Goal: Information Seeking & Learning: Understand process/instructions

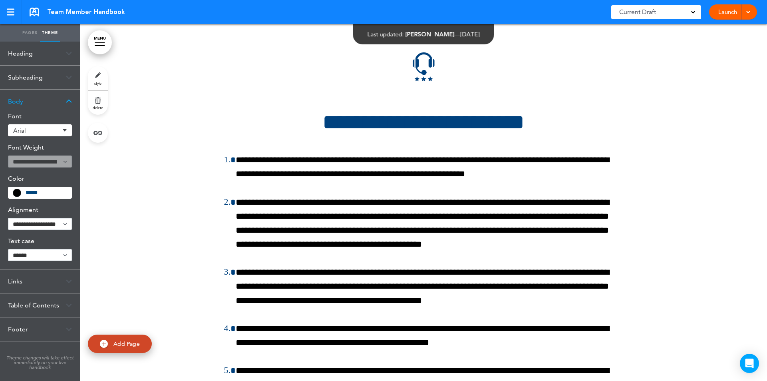
scroll to position [7803, 0]
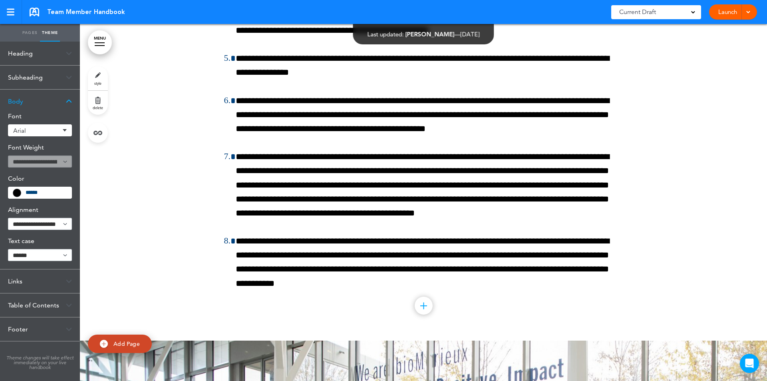
click at [761, 329] on div at bounding box center [423, 22] width 687 height 636
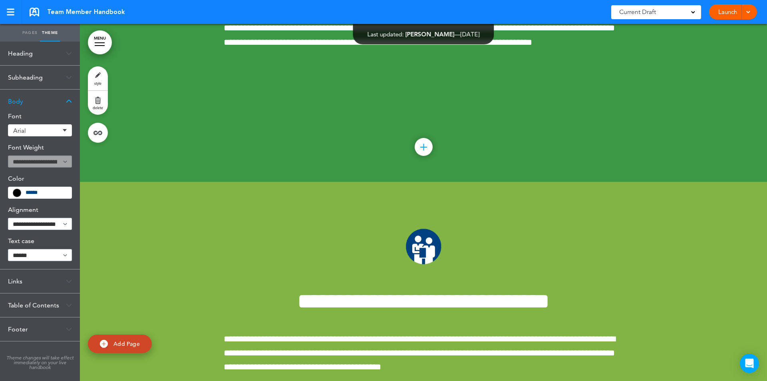
scroll to position [9059, 0]
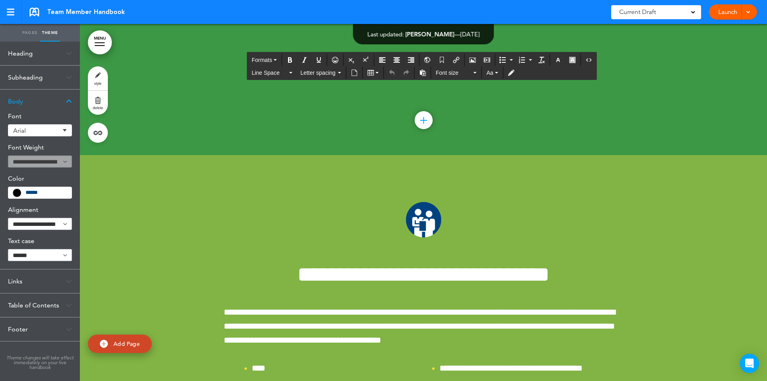
drag, startPoint x: 515, startPoint y: 90, endPoint x: 555, endPoint y: 90, distance: 40.0
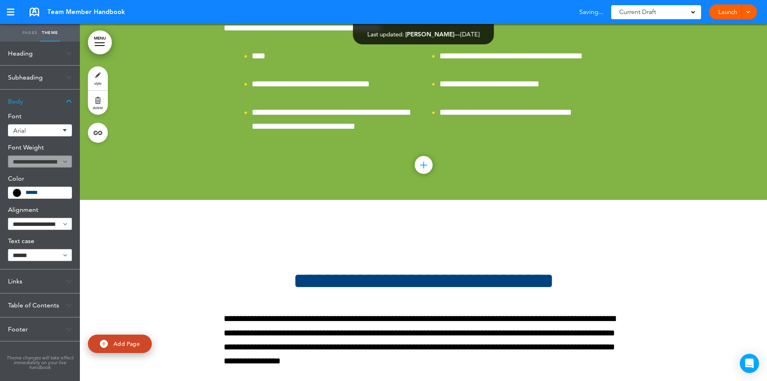
scroll to position [9684, 0]
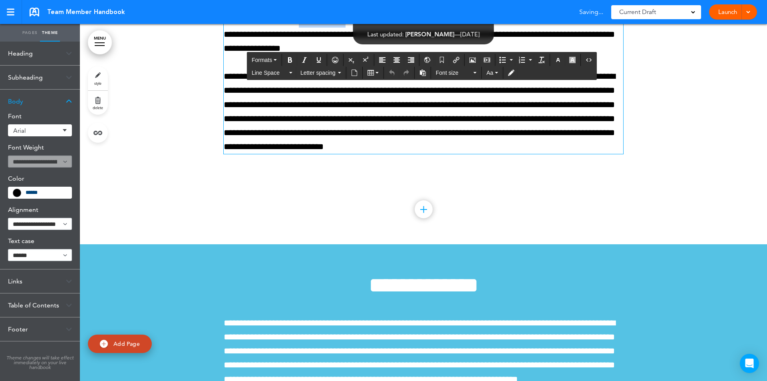
drag, startPoint x: 354, startPoint y: 100, endPoint x: 414, endPoint y: 101, distance: 60.4
click at [414, 56] on p "**********" at bounding box center [424, 27] width 400 height 56
click at [380, 244] on div at bounding box center [423, 65] width 687 height 357
drag, startPoint x: 254, startPoint y: 156, endPoint x: 308, endPoint y: 156, distance: 53.6
click at [308, 154] on p "**********" at bounding box center [424, 112] width 400 height 84
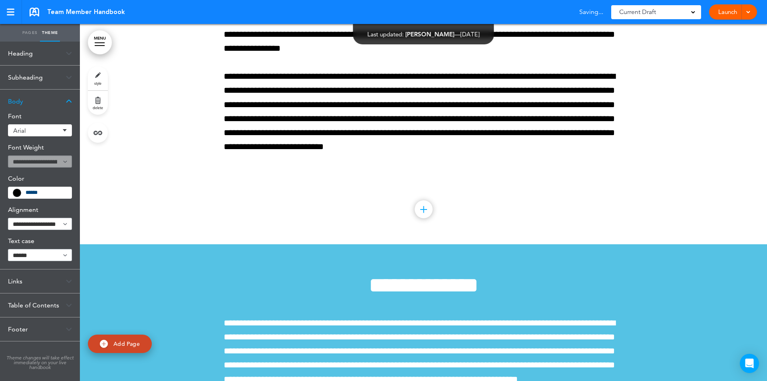
click at [320, 244] on div at bounding box center [423, 65] width 687 height 357
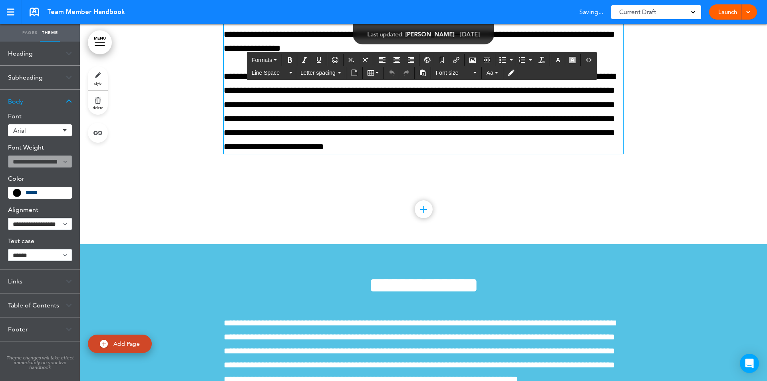
drag, startPoint x: 351, startPoint y: 86, endPoint x: 402, endPoint y: 86, distance: 51.6
click at [402, 56] on p "**********" at bounding box center [424, 27] width 400 height 56
drag, startPoint x: 353, startPoint y: 103, endPoint x: 416, endPoint y: 103, distance: 62.3
click at [416, 56] on p "**********" at bounding box center [424, 27] width 400 height 56
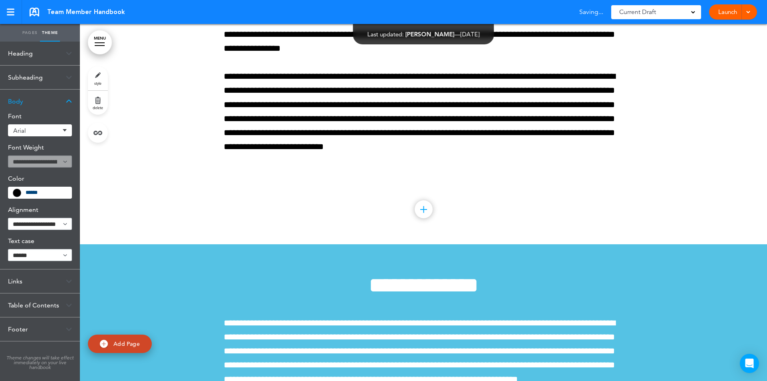
click at [657, 244] on div at bounding box center [423, 65] width 687 height 357
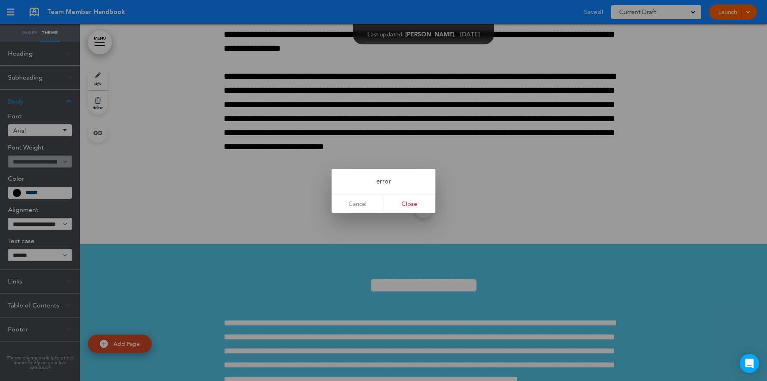
click at [465, 253] on div at bounding box center [383, 190] width 767 height 381
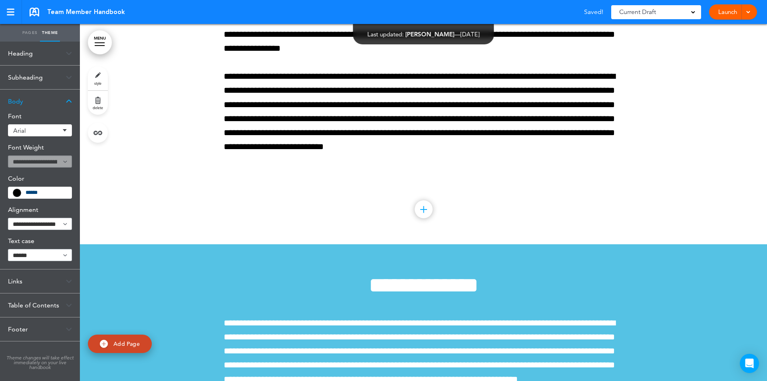
click at [577, 204] on div "**********" at bounding box center [424, 65] width 400 height 277
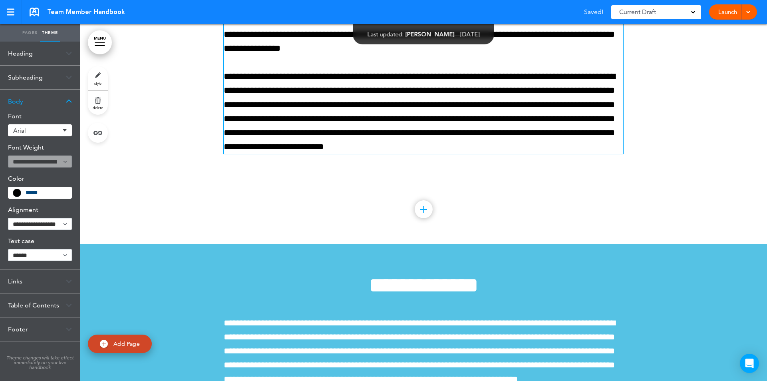
click at [518, 154] on p "**********" at bounding box center [424, 112] width 400 height 84
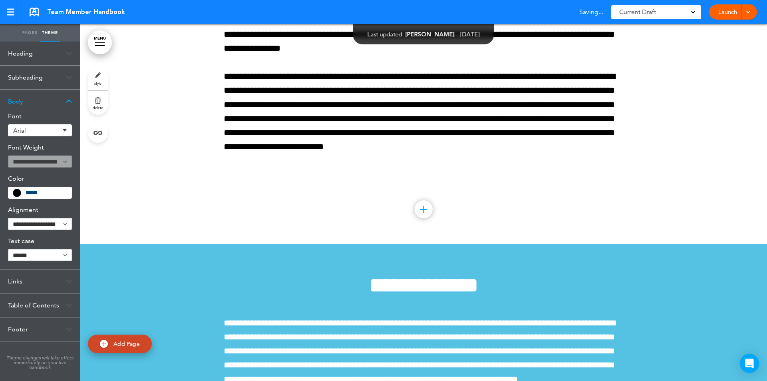
click at [649, 244] on div at bounding box center [423, 65] width 687 height 357
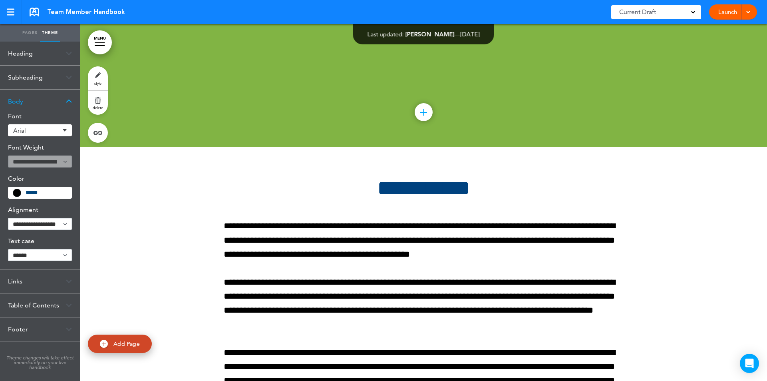
scroll to position [32167, 0]
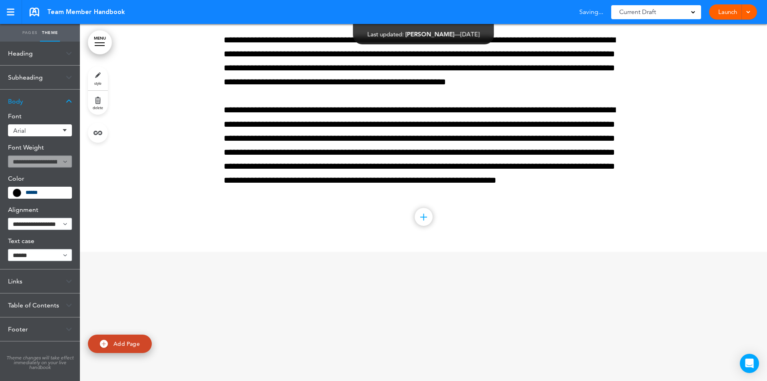
click at [761, 251] on div at bounding box center [423, 43] width 687 height 417
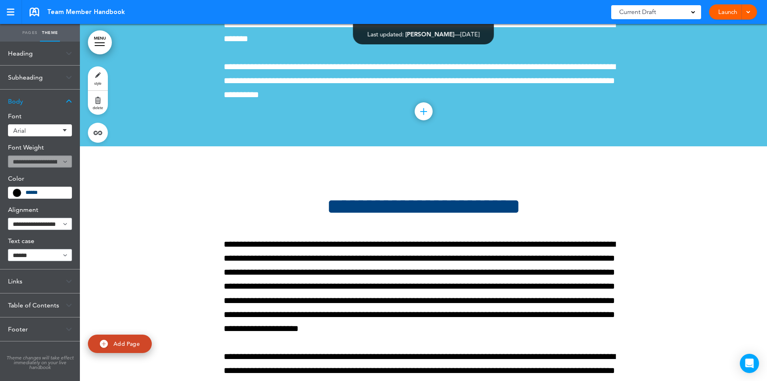
scroll to position [36537, 0]
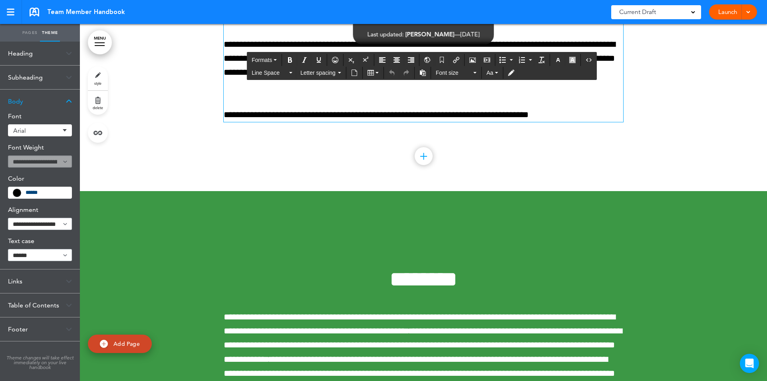
drag, startPoint x: 569, startPoint y: 232, endPoint x: 581, endPoint y: 233, distance: 12.8
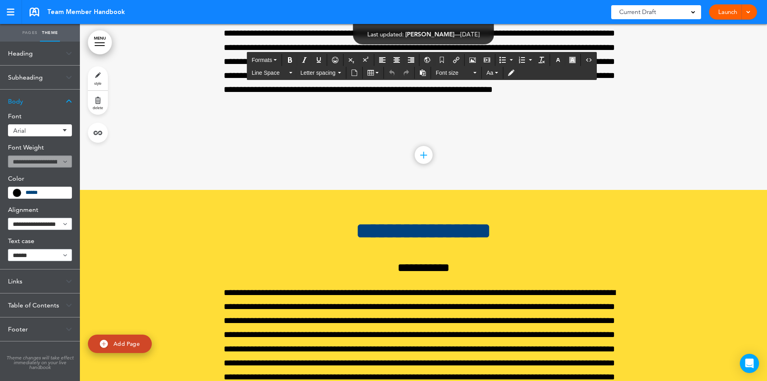
scroll to position [59009, 0]
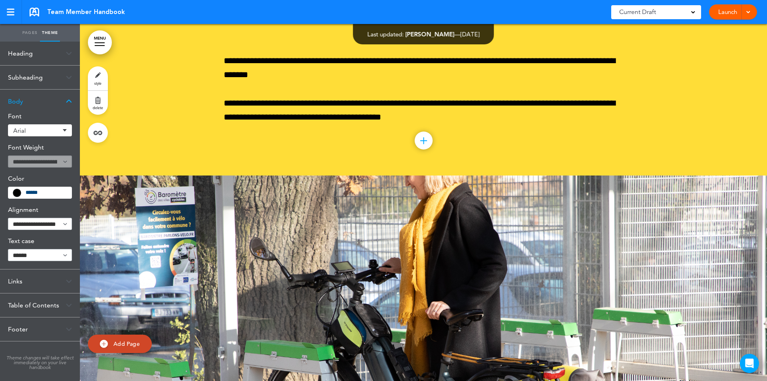
scroll to position [70919, 0]
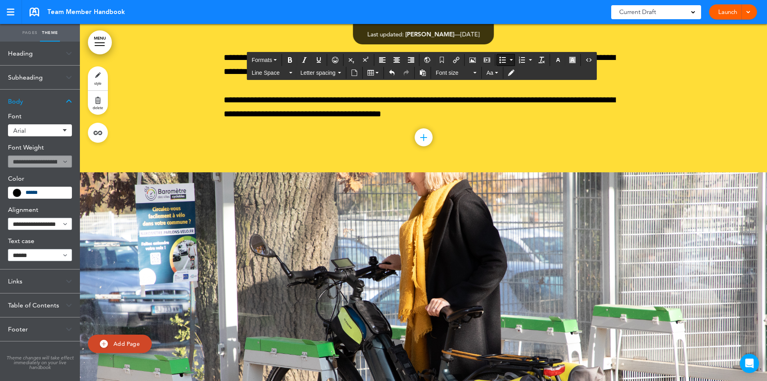
drag, startPoint x: 239, startPoint y: 263, endPoint x: 307, endPoint y: 265, distance: 68.0
drag, startPoint x: 233, startPoint y: 260, endPoint x: 307, endPoint y: 263, distance: 74.8
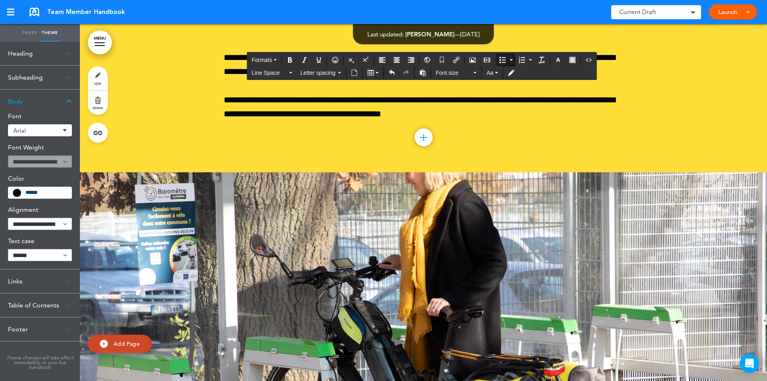
drag, startPoint x: 273, startPoint y: 264, endPoint x: 347, endPoint y: 262, distance: 74.0
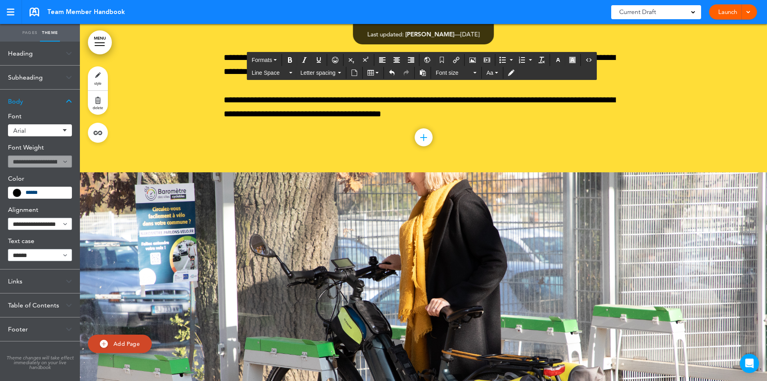
drag, startPoint x: 618, startPoint y: 92, endPoint x: 592, endPoint y: 115, distance: 34.0
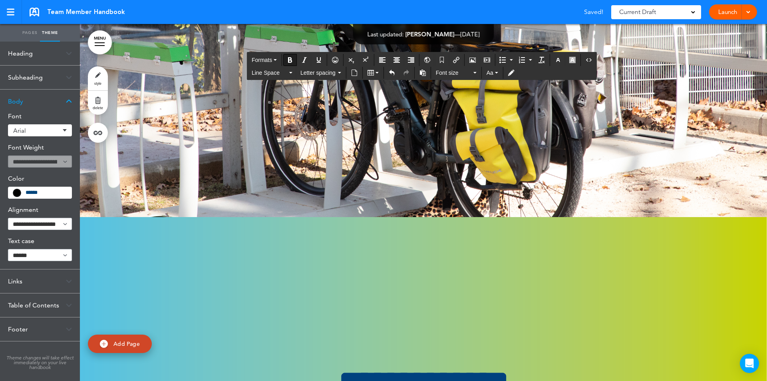
drag, startPoint x: 518, startPoint y: 106, endPoint x: 442, endPoint y: 126, distance: 78.9
drag, startPoint x: 694, startPoint y: 198, endPoint x: 689, endPoint y: 193, distance: 7.1
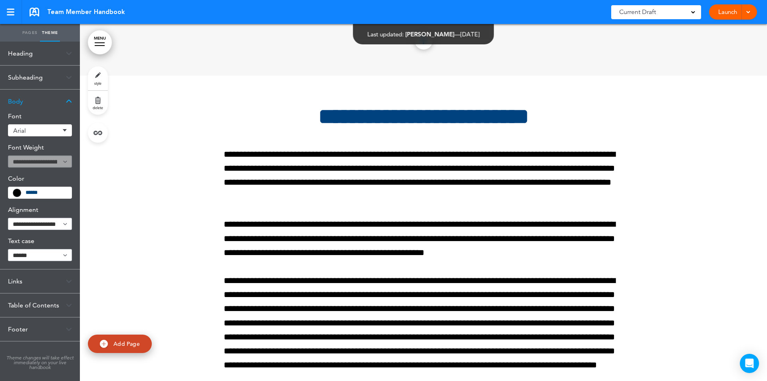
scroll to position [76227, 0]
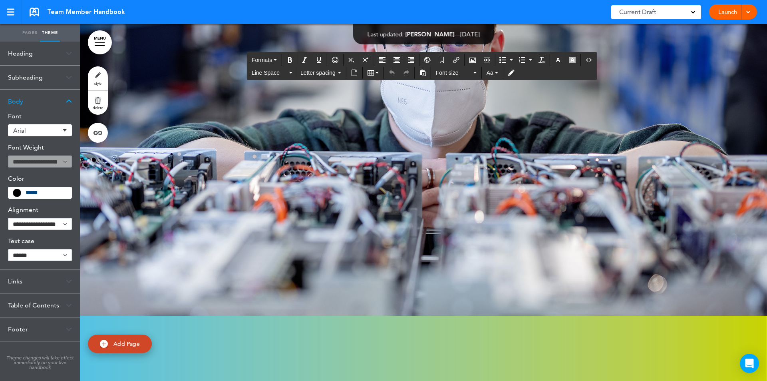
scroll to position [77228, 0]
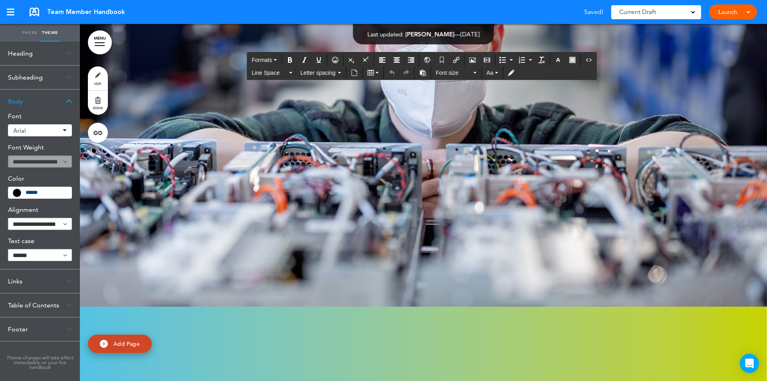
drag, startPoint x: 227, startPoint y: 320, endPoint x: 424, endPoint y: 329, distance: 196.8
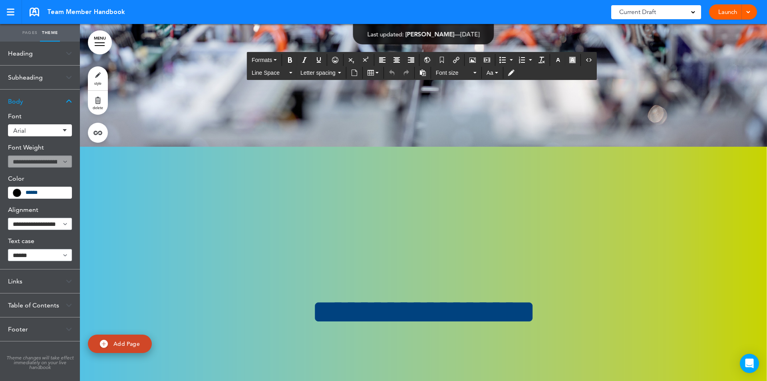
scroll to position [77404, 0]
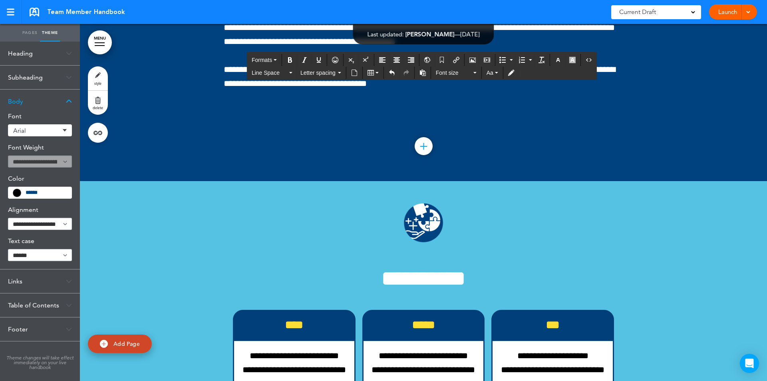
scroll to position [101846, 0]
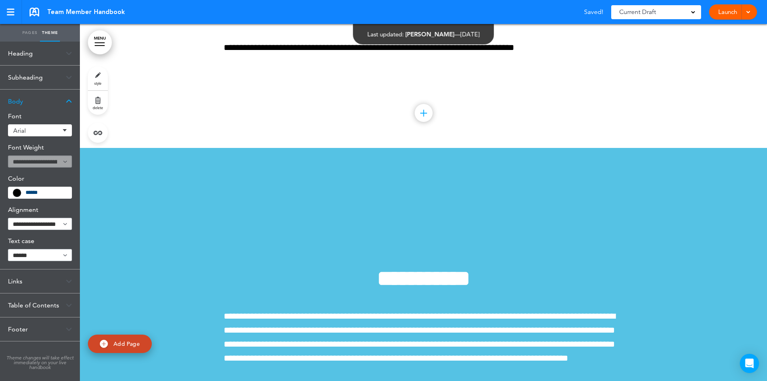
scroll to position [96540, 0]
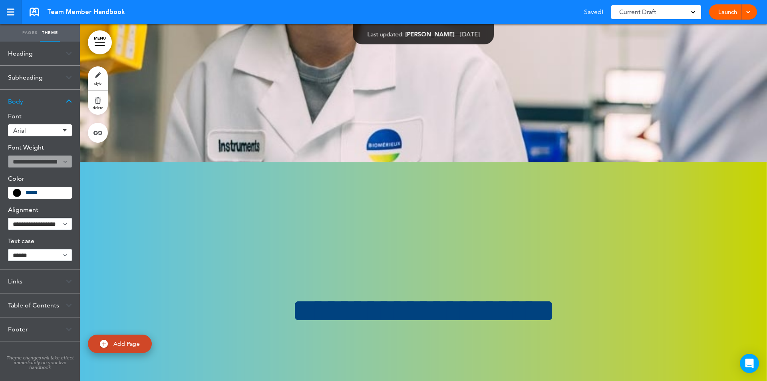
click at [8, 12] on div at bounding box center [11, 12] width 8 height 1
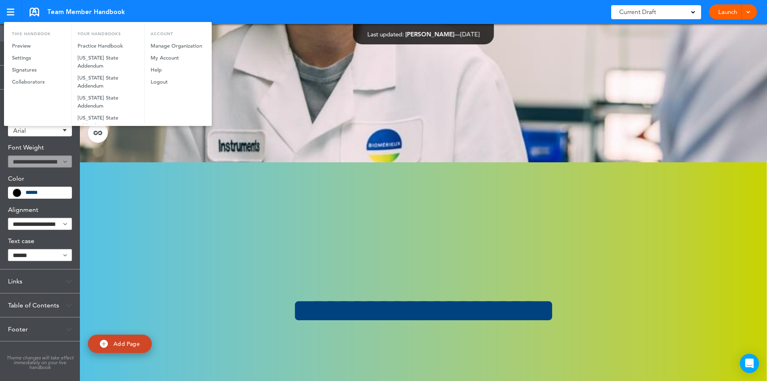
click at [137, 186] on div at bounding box center [383, 190] width 767 height 381
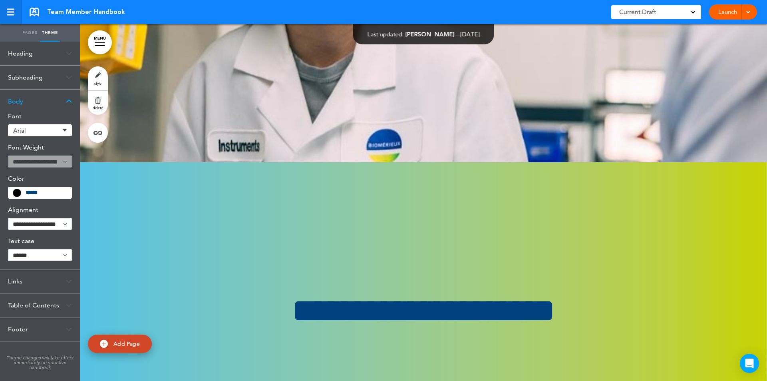
click at [11, 12] on div at bounding box center [11, 12] width 8 height 1
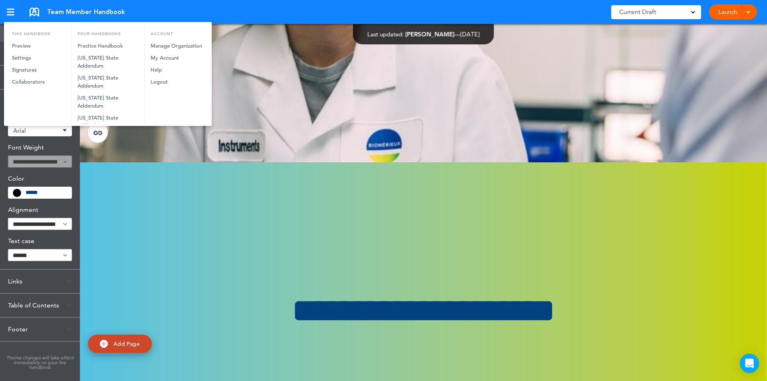
click at [179, 204] on div at bounding box center [383, 190] width 767 height 381
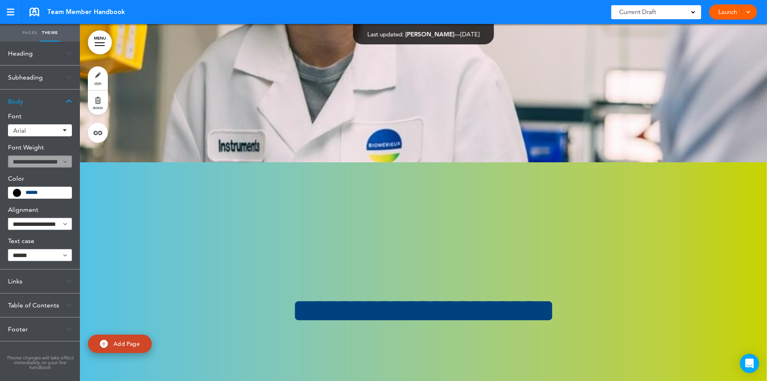
click at [63, 9] on span "Team Member Handbook" at bounding box center [86, 12] width 78 height 9
click at [34, 16] on link at bounding box center [35, 12] width 10 height 9
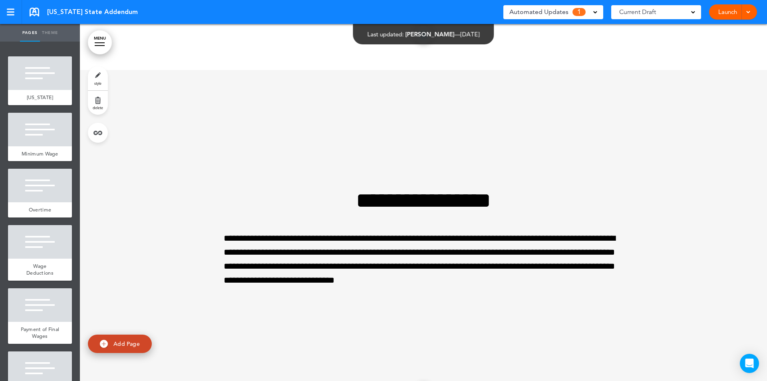
scroll to position [3121, 0]
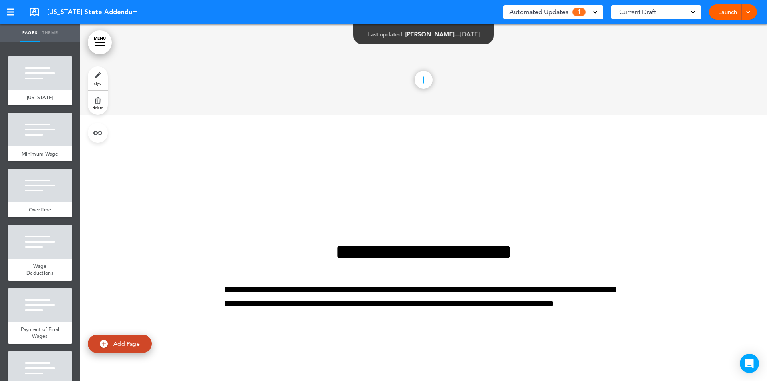
click at [36, 12] on link at bounding box center [35, 12] width 10 height 9
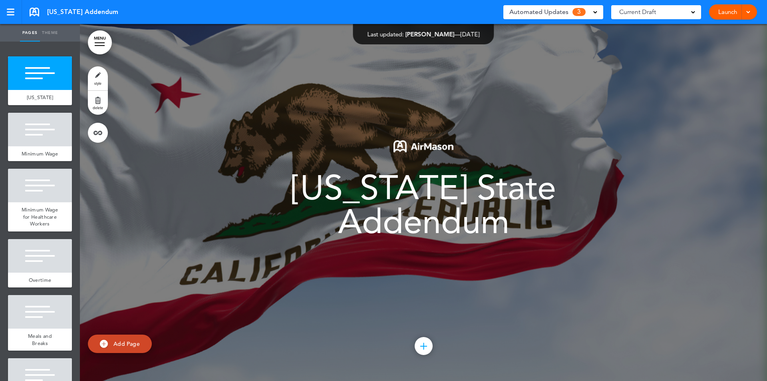
click at [101, 41] on link "MENU" at bounding box center [100, 42] width 24 height 24
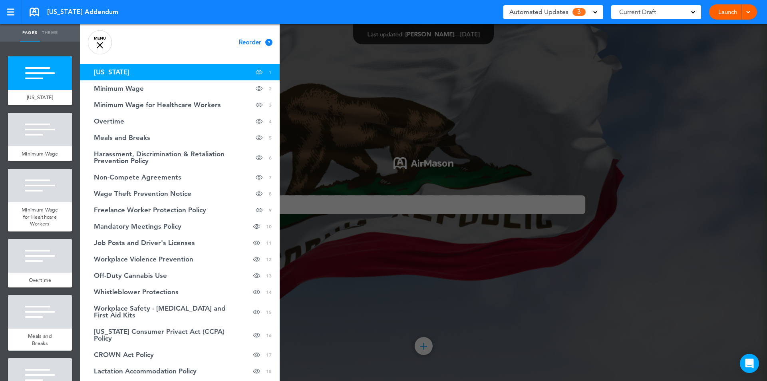
click at [641, 145] on div at bounding box center [463, 190] width 767 height 381
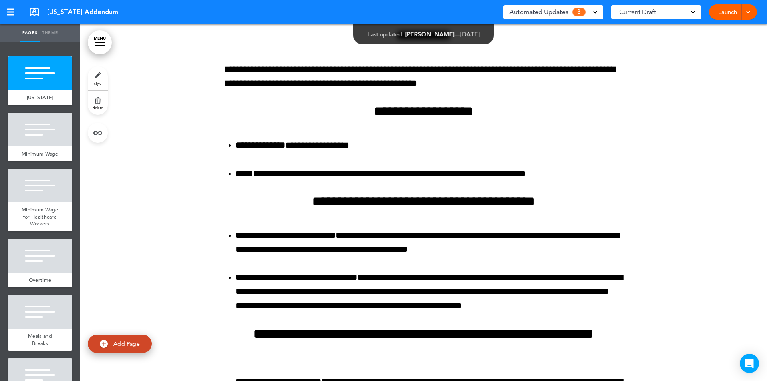
scroll to position [7179, 0]
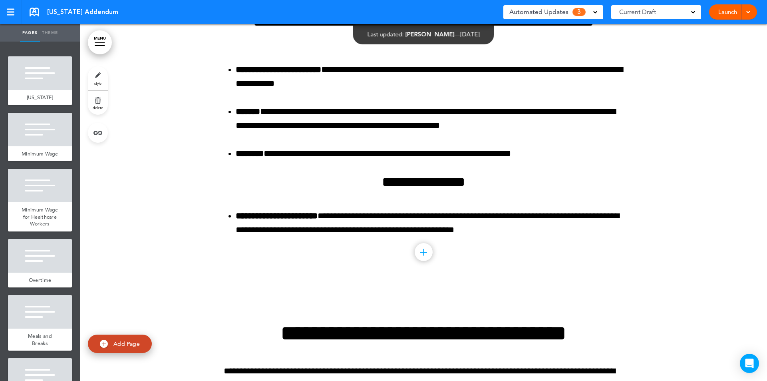
click at [32, 10] on link at bounding box center [35, 12] width 10 height 9
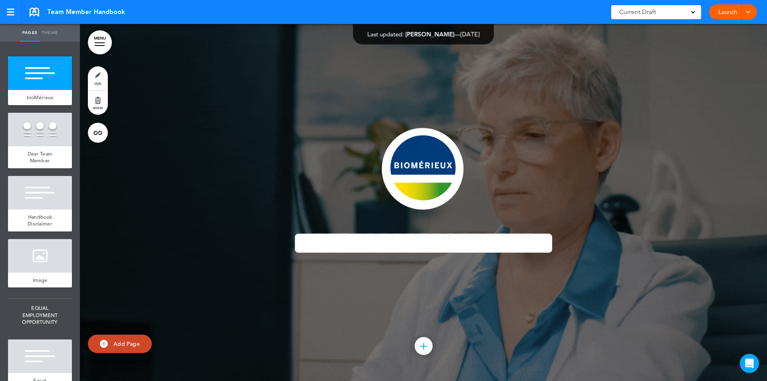
scroll to position [312, 0]
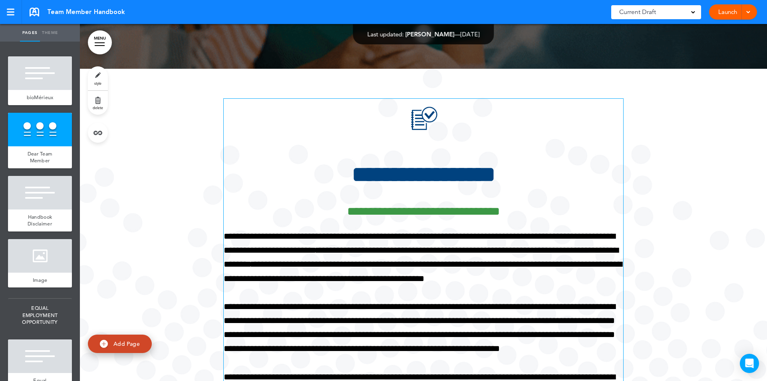
click at [589, 139] on h1 at bounding box center [424, 121] width 400 height 45
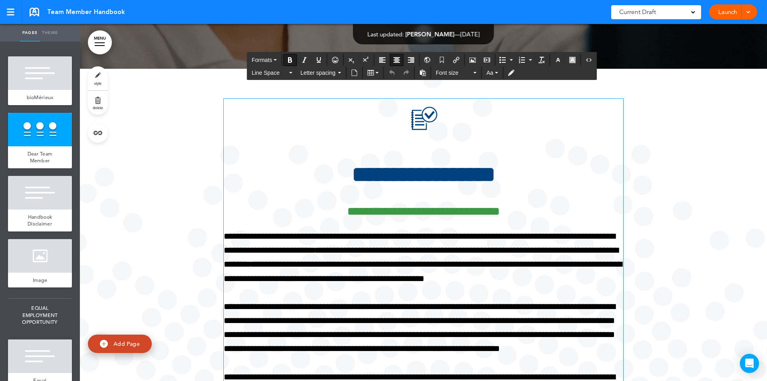
drag, startPoint x: 597, startPoint y: 185, endPoint x: 488, endPoint y: 166, distance: 110.3
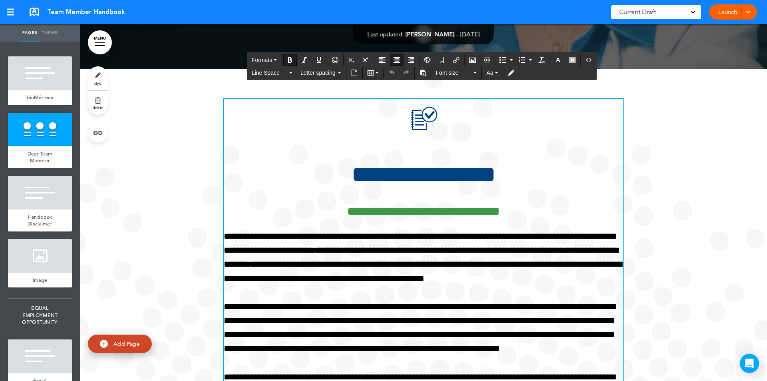
click at [597, 184] on div "**********" at bounding box center [424, 326] width 400 height 455
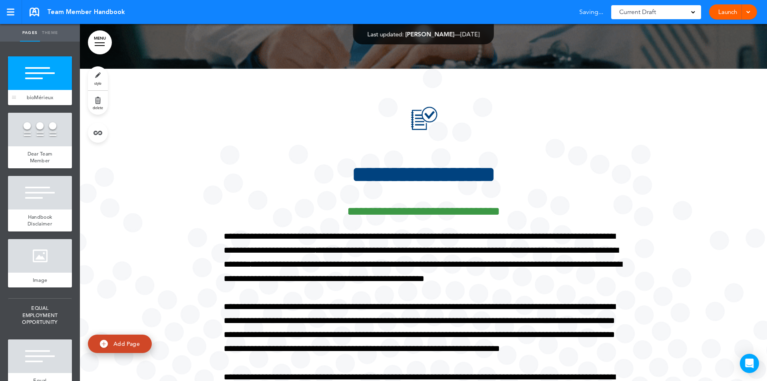
click at [47, 85] on div at bounding box center [40, 73] width 64 height 34
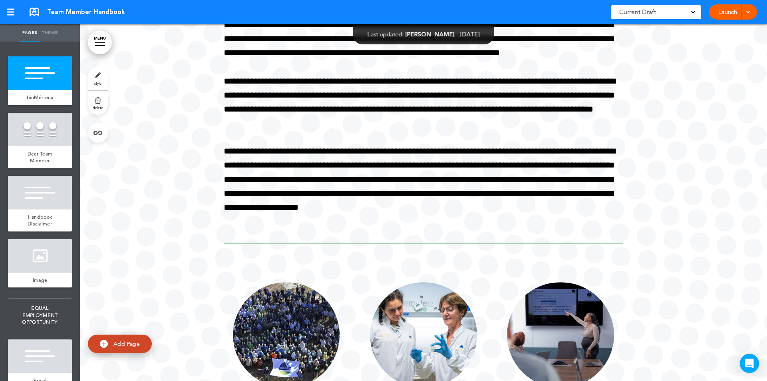
scroll to position [624, 0]
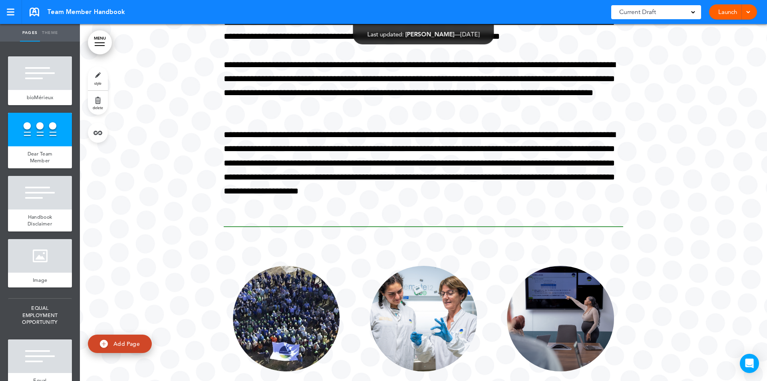
click at [100, 39] on link "MENU" at bounding box center [100, 42] width 24 height 24
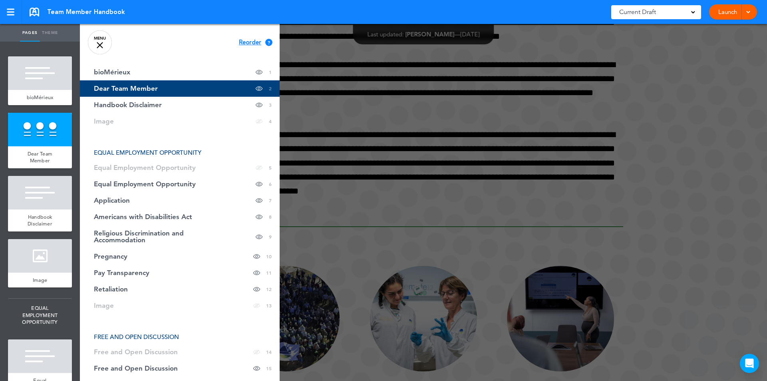
click at [734, 266] on div at bounding box center [463, 190] width 767 height 381
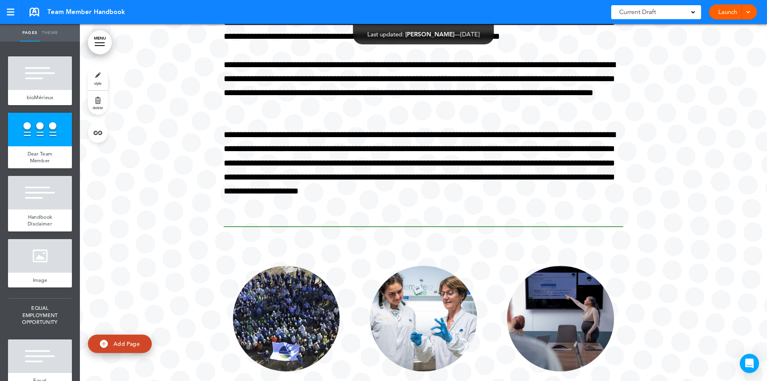
click at [99, 37] on link "MENU" at bounding box center [100, 42] width 24 height 24
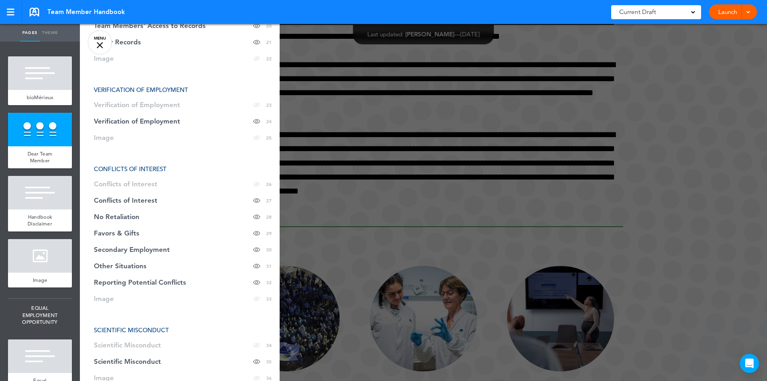
scroll to position [787, 0]
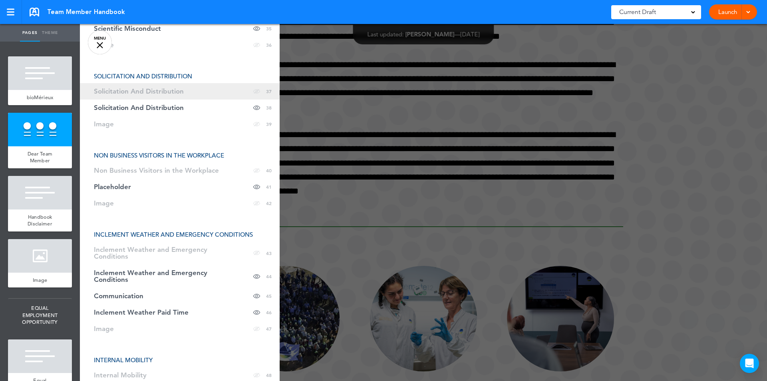
click at [137, 86] on link "Solicitation And Distribution Hide page in table of contents 37" at bounding box center [180, 91] width 200 height 16
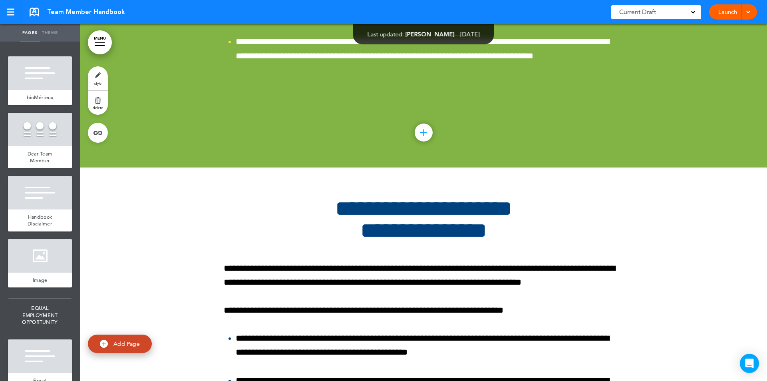
scroll to position [24553, 0]
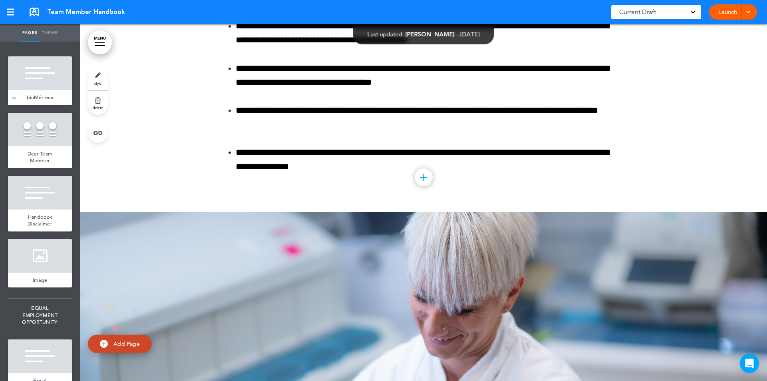
click at [53, 74] on div at bounding box center [40, 73] width 64 height 34
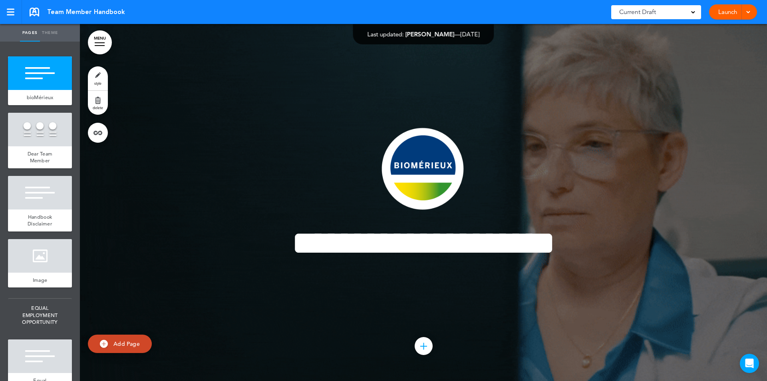
scroll to position [312, 0]
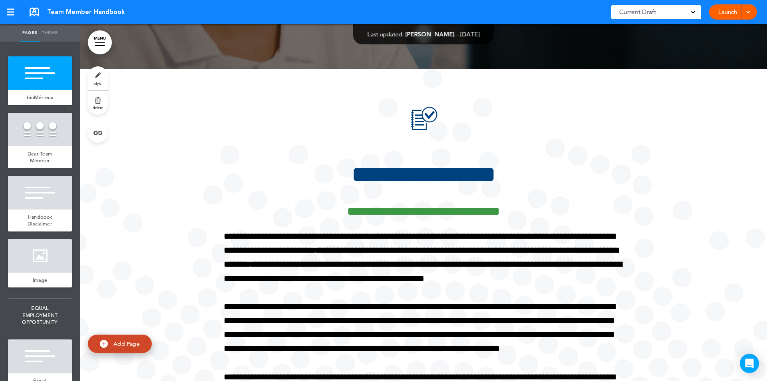
click at [102, 45] on link "MENU" at bounding box center [100, 42] width 24 height 24
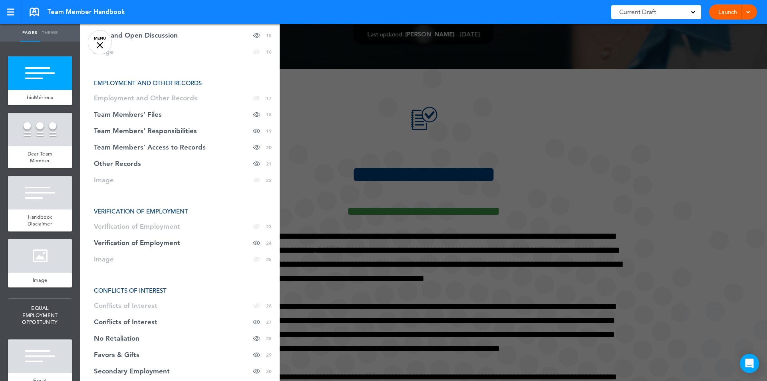
scroll to position [666, 0]
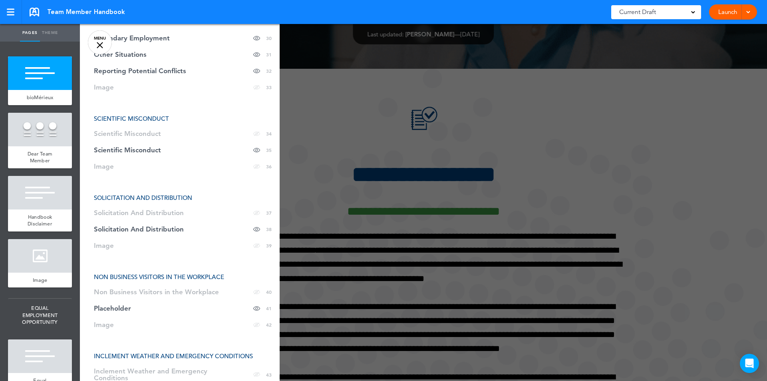
click at [133, 119] on span "SCIENTIFIC MISCONDUCT" at bounding box center [131, 119] width 75 height 8
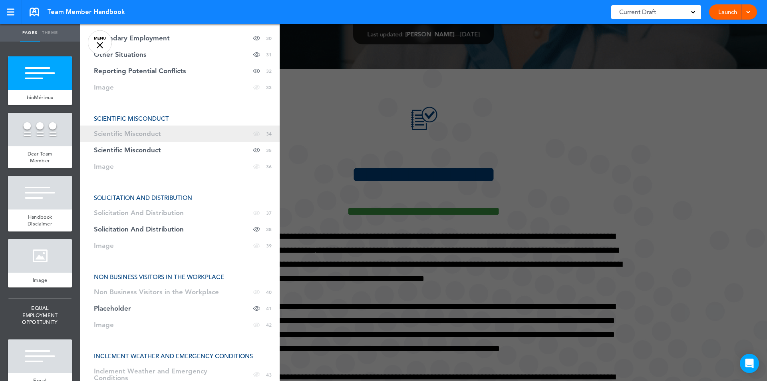
click at [266, 135] on span "34" at bounding box center [269, 133] width 6 height 7
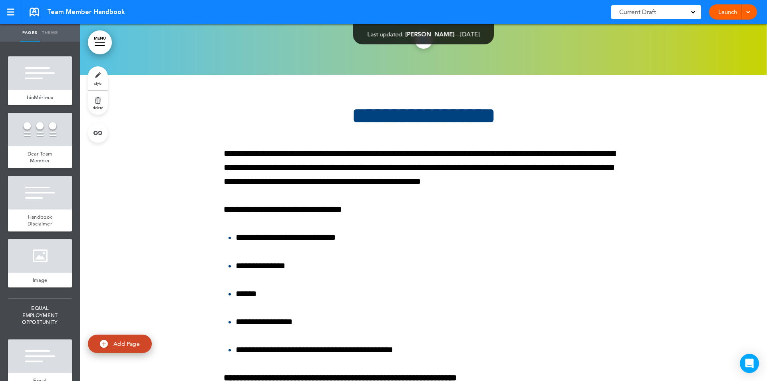
scroll to position [78129, 0]
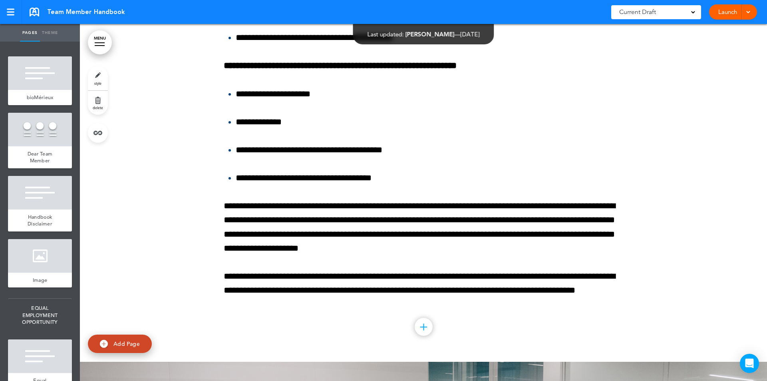
click at [100, 46] on link "MENU" at bounding box center [100, 42] width 24 height 24
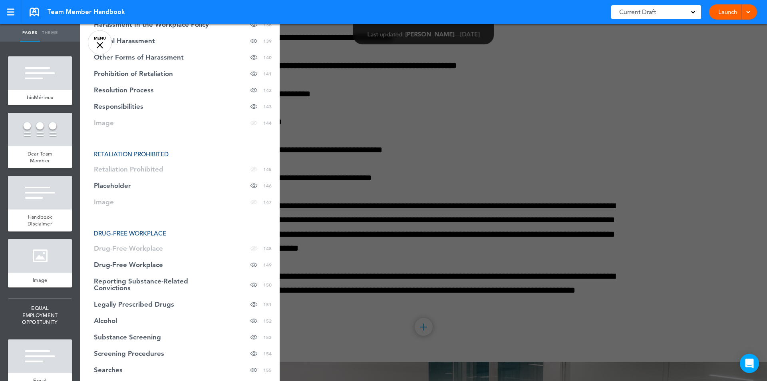
scroll to position [3155, 0]
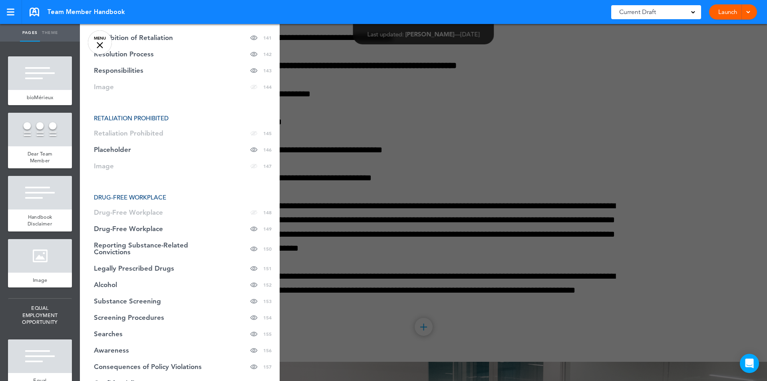
click at [155, 198] on span "DRUG-FREE WORKPLACE" at bounding box center [130, 197] width 72 height 8
click at [263, 215] on span "148" at bounding box center [267, 212] width 8 height 7
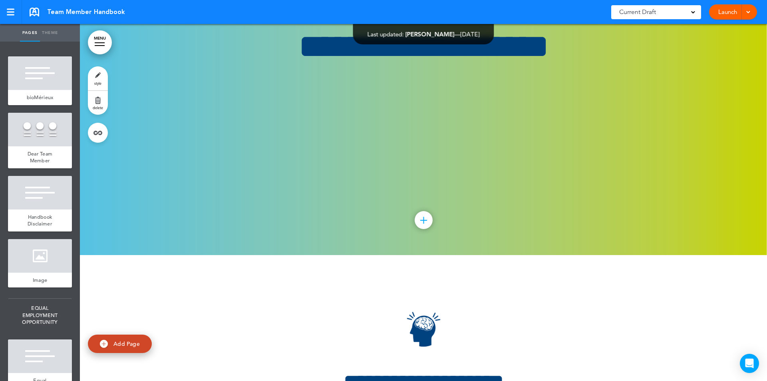
scroll to position [61906, 0]
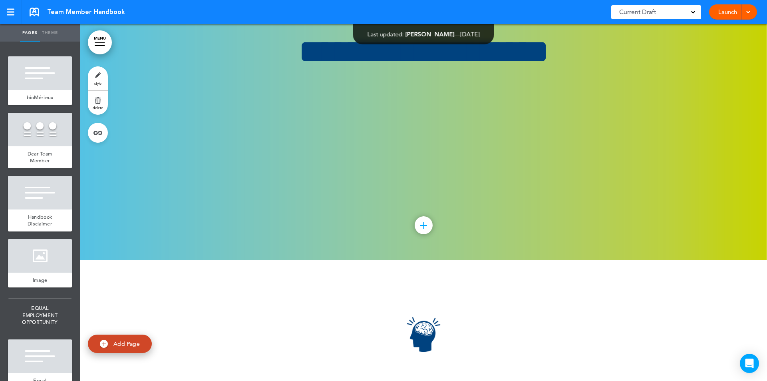
click at [98, 42] on link "MENU" at bounding box center [100, 42] width 24 height 24
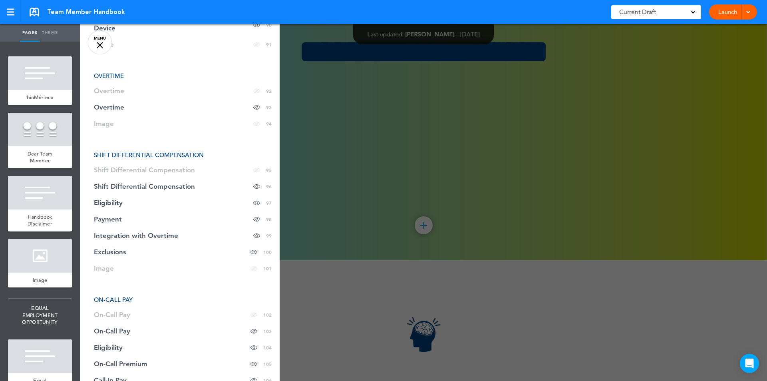
scroll to position [2041, 0]
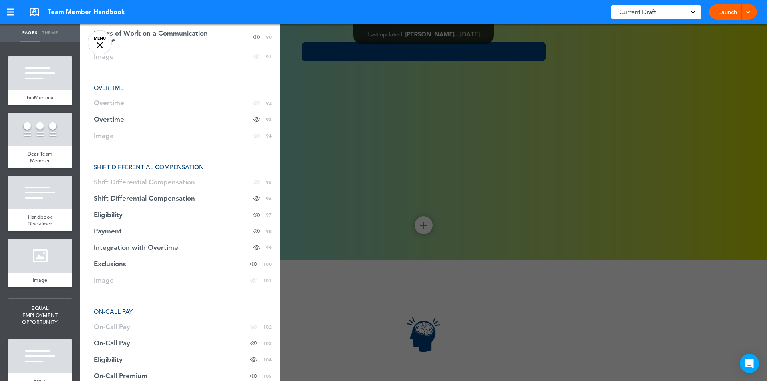
click at [171, 170] on span "SHIFT DIFFERENTIAL COMPENSATION" at bounding box center [149, 167] width 110 height 8
click at [255, 184] on div "Hide page in table of contents 95" at bounding box center [262, 182] width 18 height 16
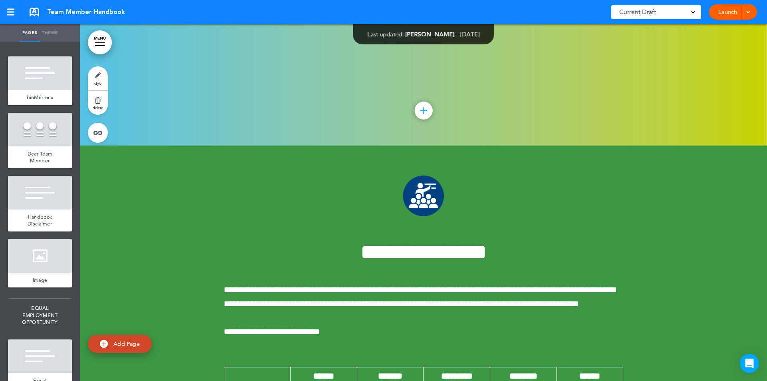
scroll to position [48032, 0]
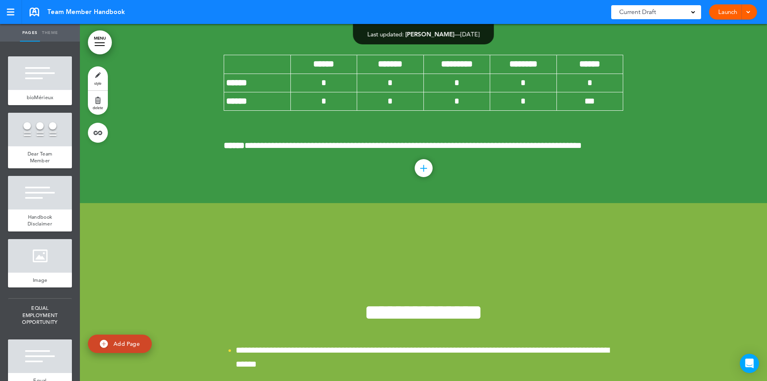
click at [100, 40] on link "MENU" at bounding box center [100, 42] width 24 height 24
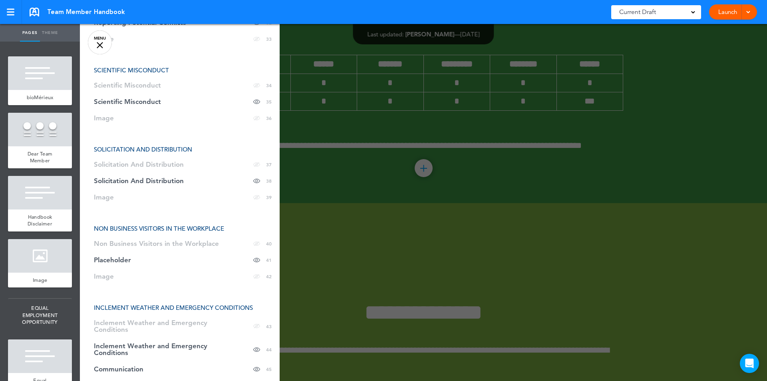
scroll to position [696, 0]
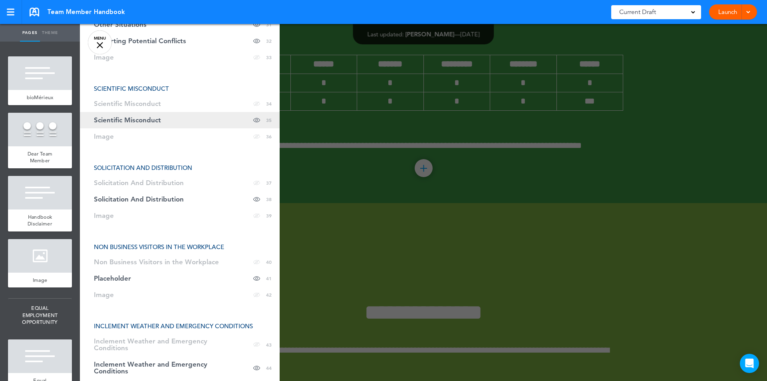
click at [153, 119] on span "Scientific Misconduct" at bounding box center [127, 120] width 67 height 7
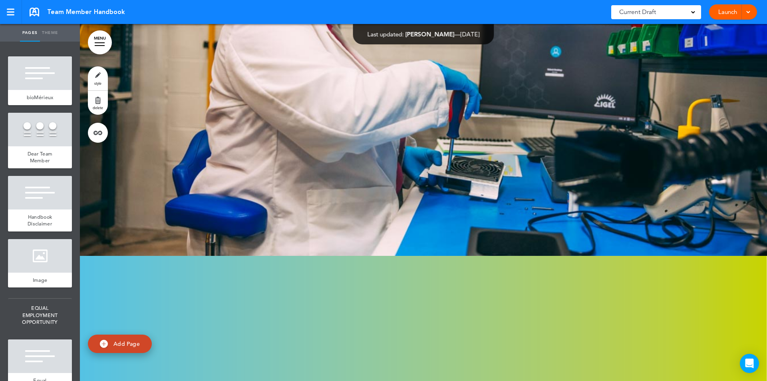
scroll to position [15306, 0]
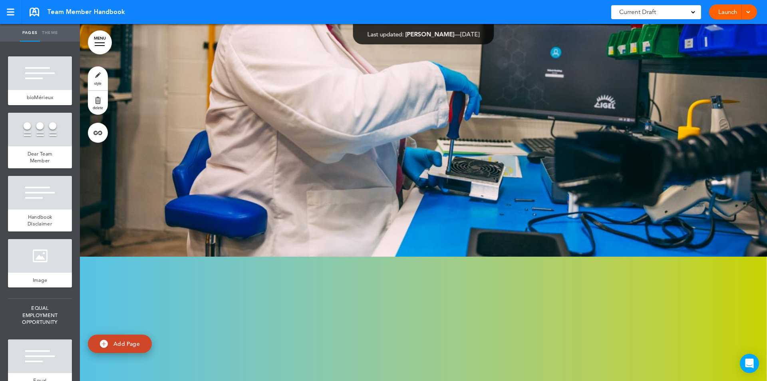
click at [99, 47] on link "MENU" at bounding box center [100, 42] width 24 height 24
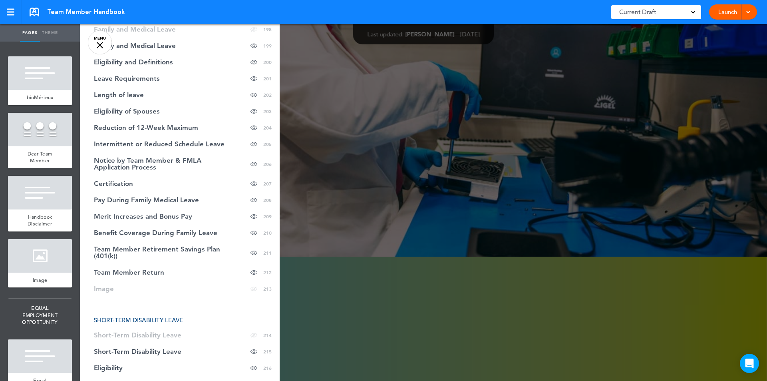
scroll to position [4427, 0]
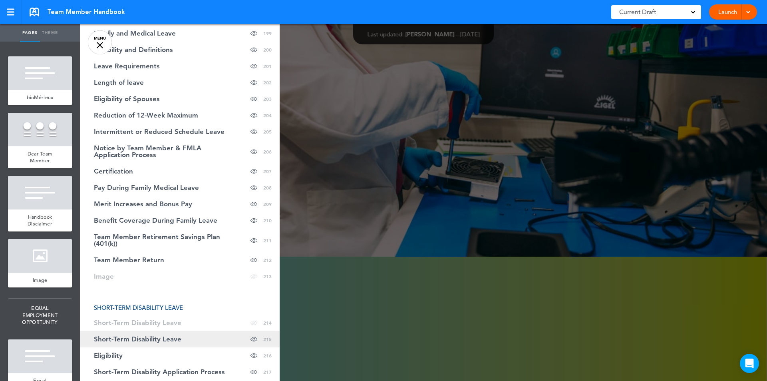
click at [188, 331] on link "Short-Term Disability Leave Hide page in table of contents 215" at bounding box center [180, 339] width 200 height 16
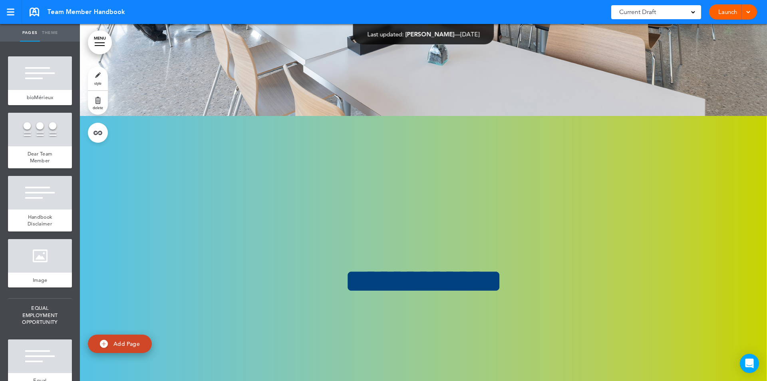
scroll to position [94016, 0]
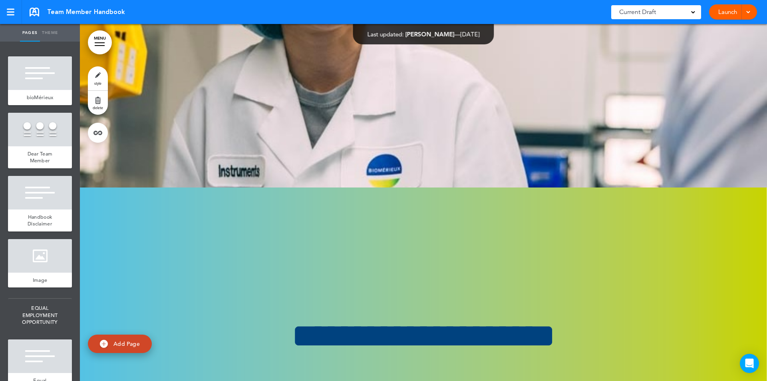
scroll to position [96827, 0]
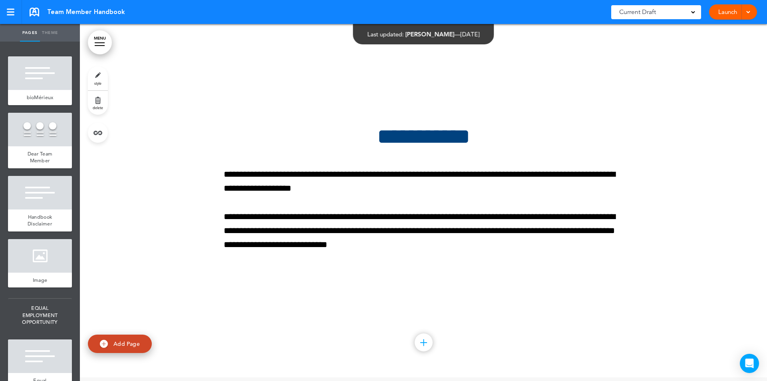
scroll to position [43229, 0]
